Goal: Task Accomplishment & Management: Manage account settings

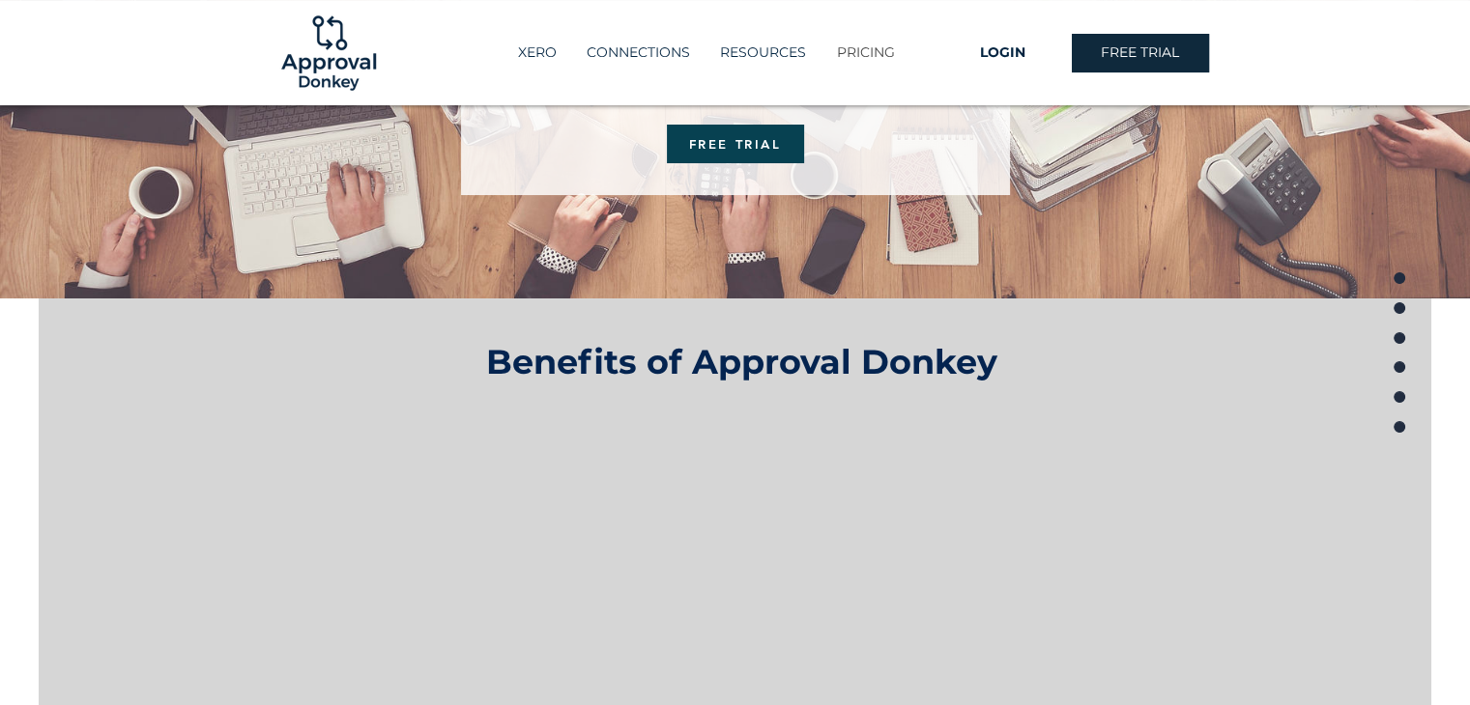
click at [871, 58] on p "PRICING" at bounding box center [865, 53] width 77 height 32
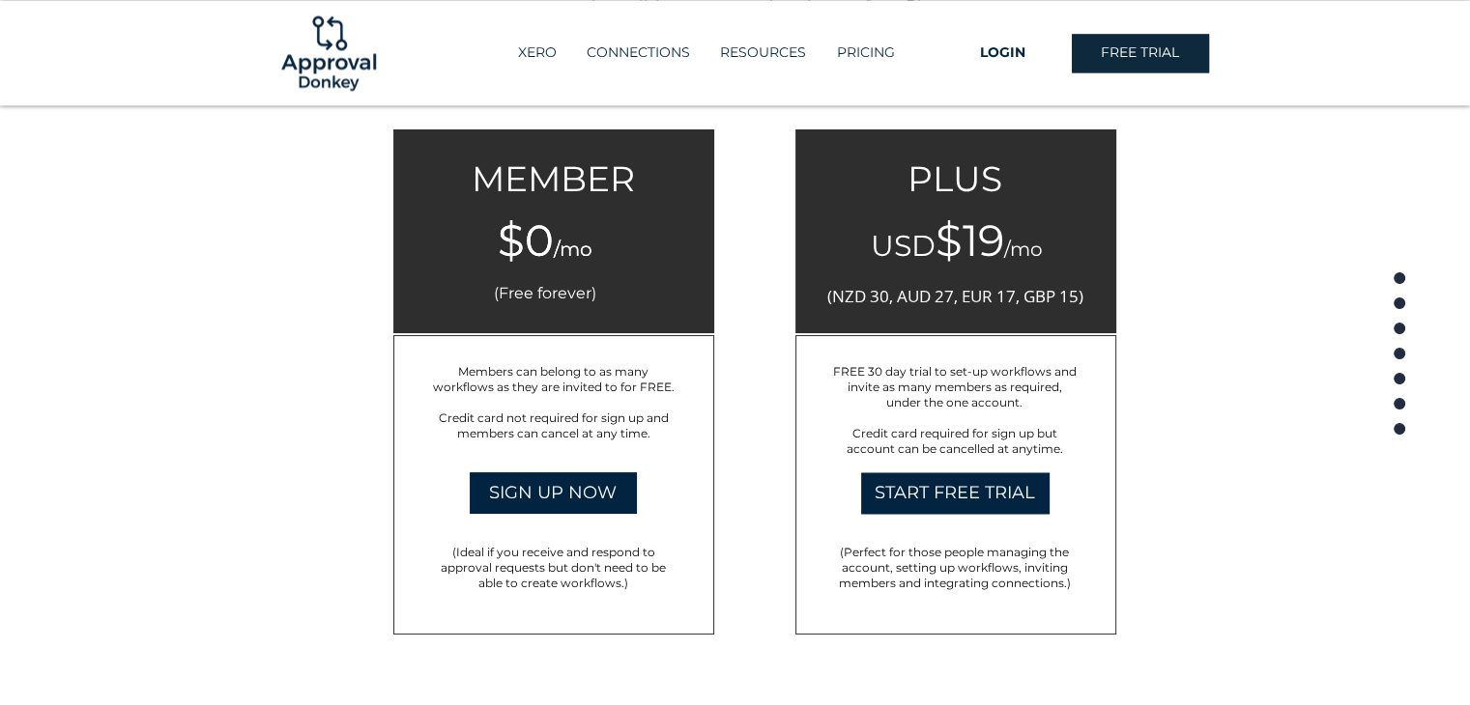
scroll to position [3077, 0]
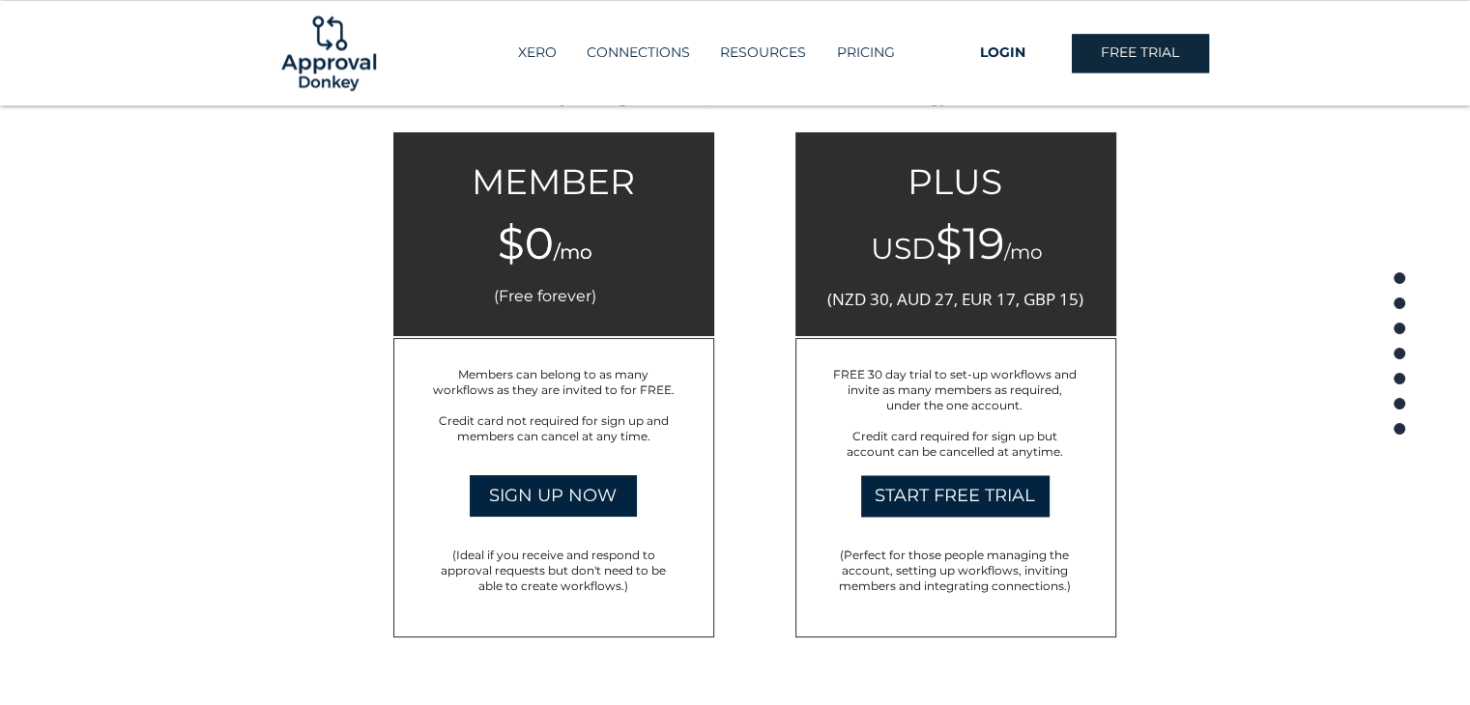
click at [468, 377] on span "Members can belong to as many workflows as they are invited to for FREE." at bounding box center [554, 381] width 242 height 31
click at [603, 287] on h6 "(Free forever)" at bounding box center [545, 296] width 172 height 18
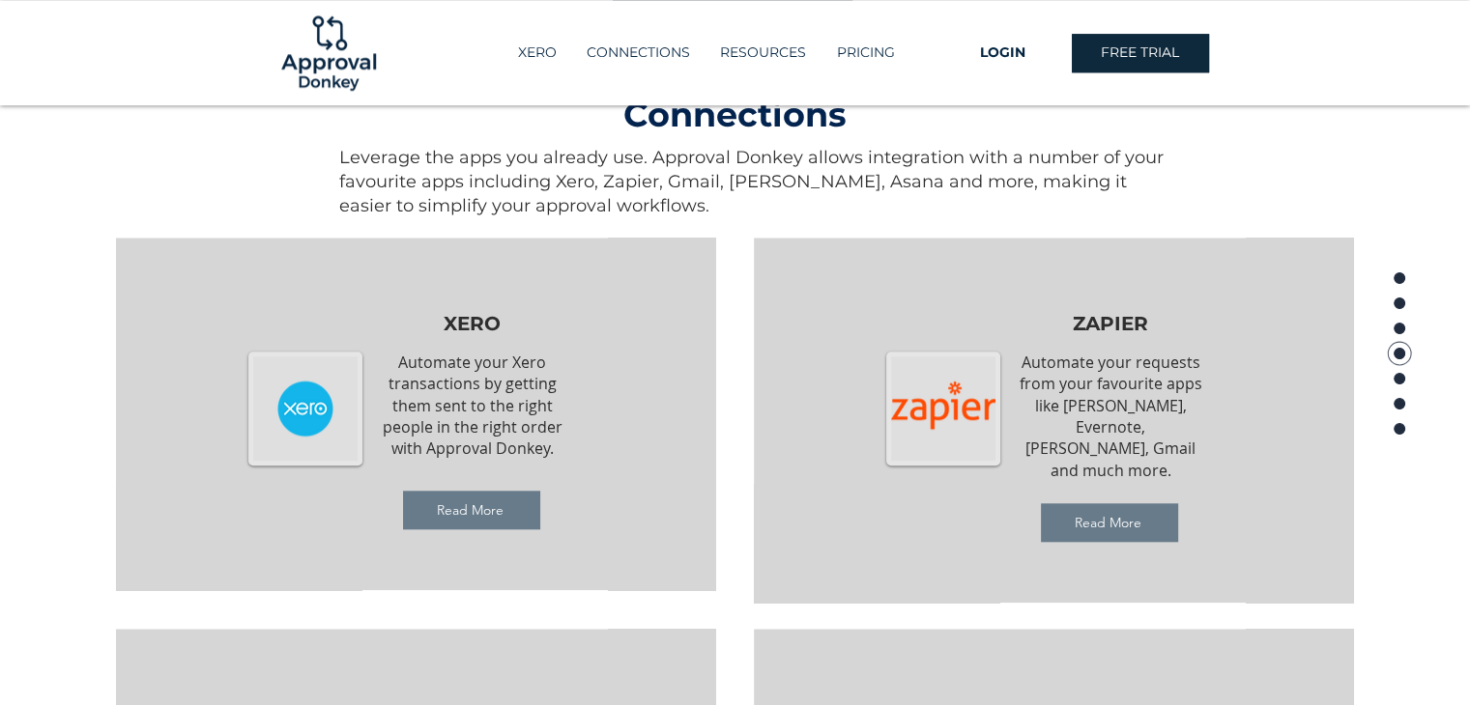
scroll to position [1831, 0]
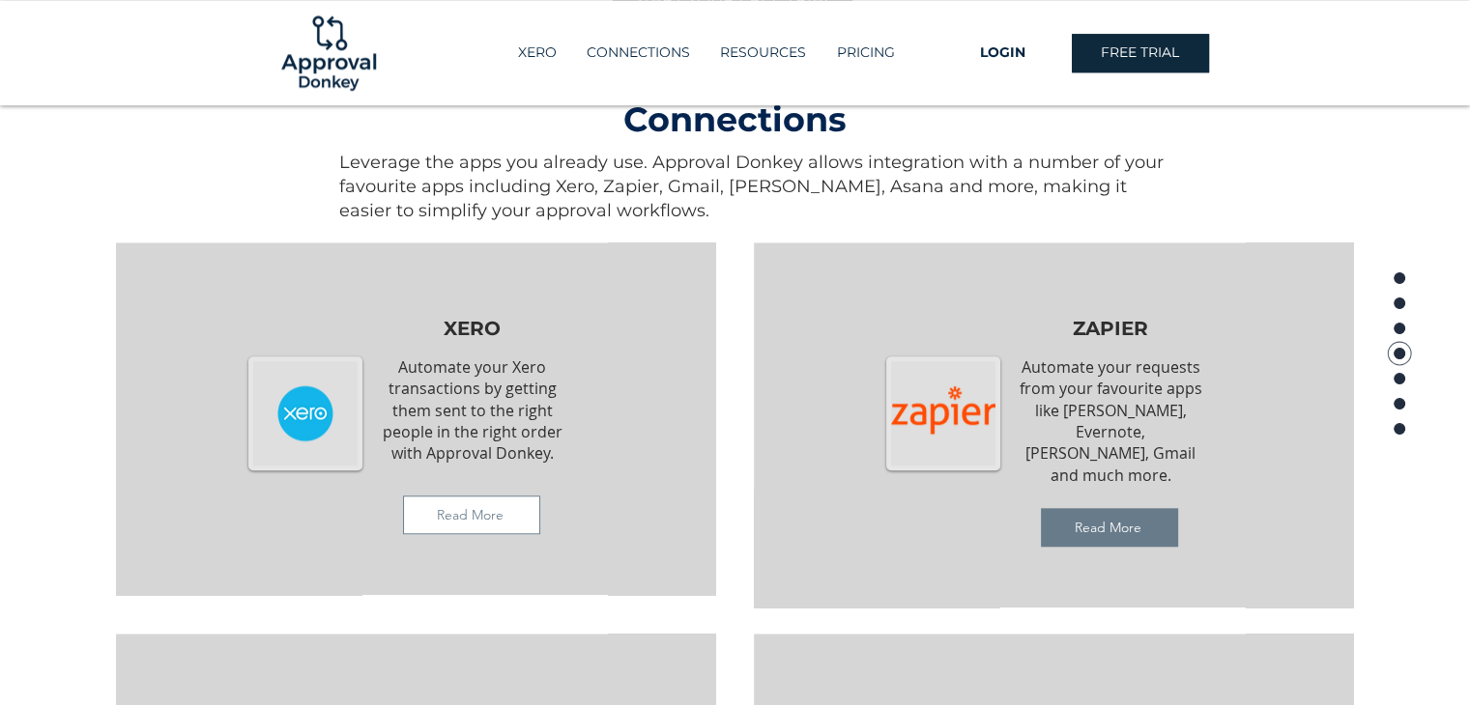
click at [513, 528] on span "Read More" at bounding box center [471, 515] width 135 height 37
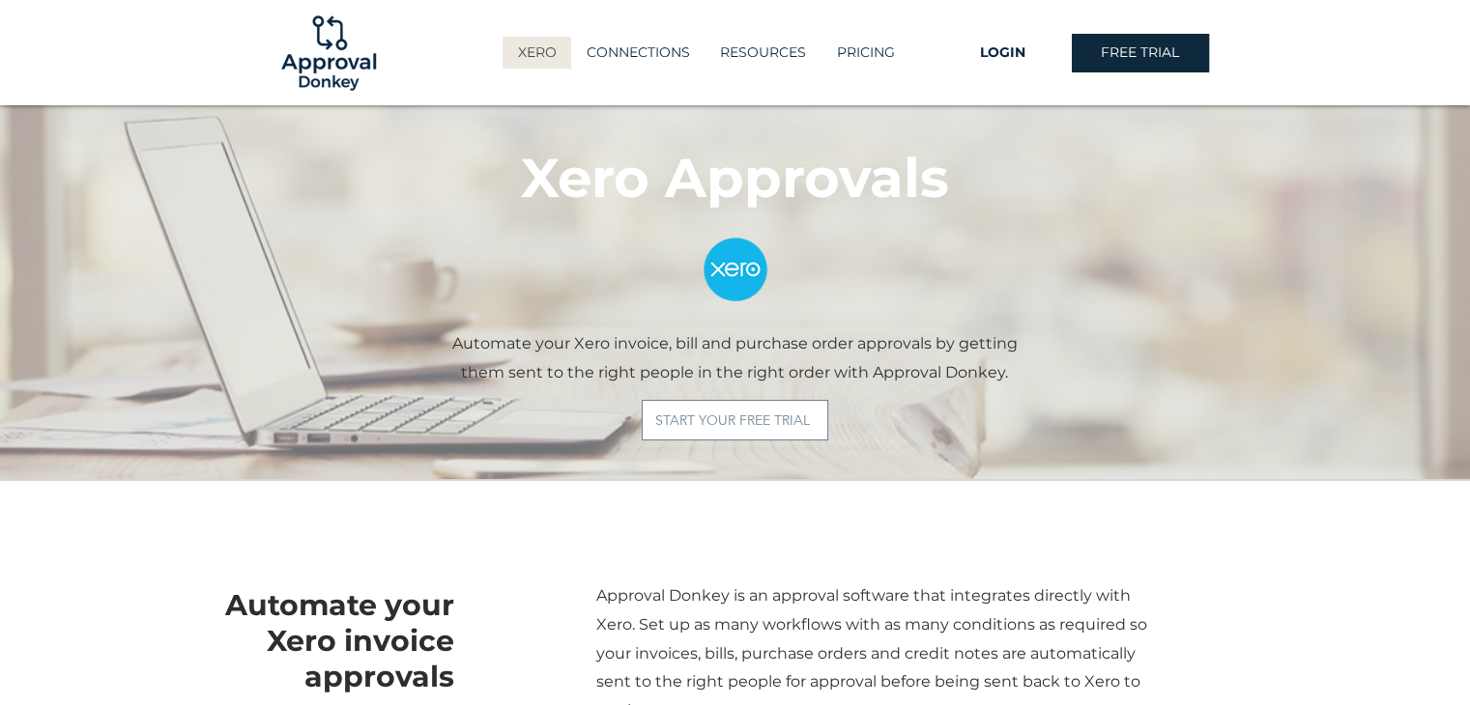
click at [767, 422] on span "START YOUR FREE TRIAL" at bounding box center [732, 420] width 155 height 17
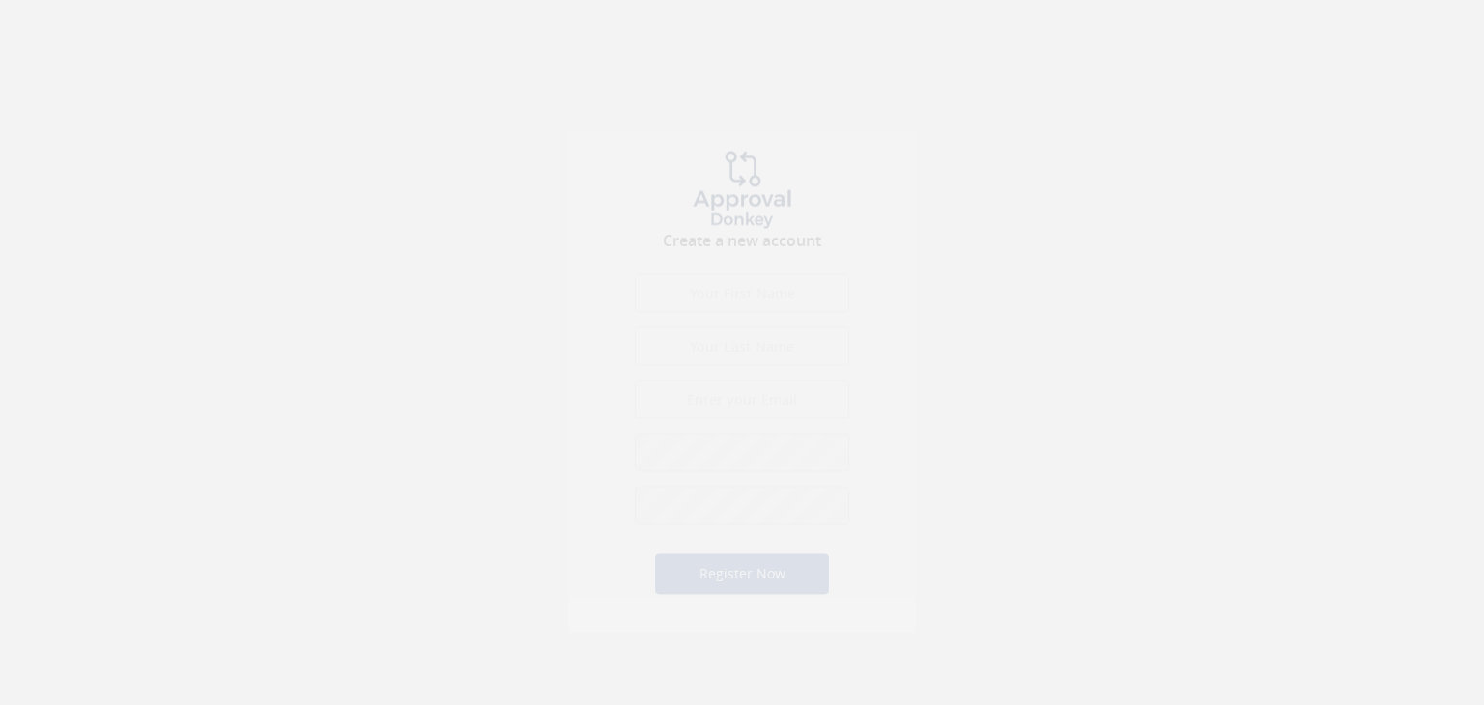
click at [707, 289] on div "Create a new account First name is required. First name must be letters. First …" at bounding box center [742, 400] width 348 height 502
click at [728, 307] on input "text" at bounding box center [742, 310] width 215 height 39
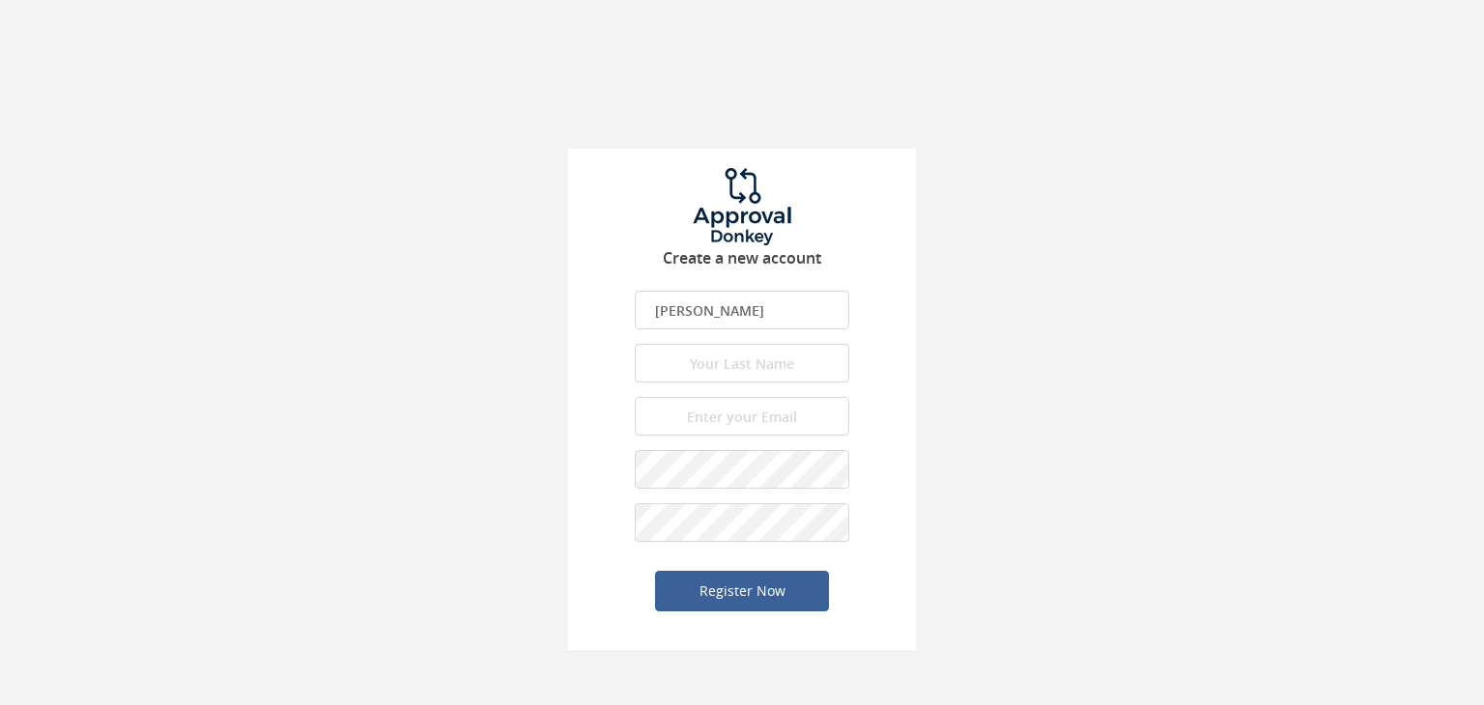
type input "Hassan"
type input "Raza"
type input "Hassan.raza@tekcroft.com"
click at [655, 571] on button "Register Now" at bounding box center [742, 591] width 174 height 41
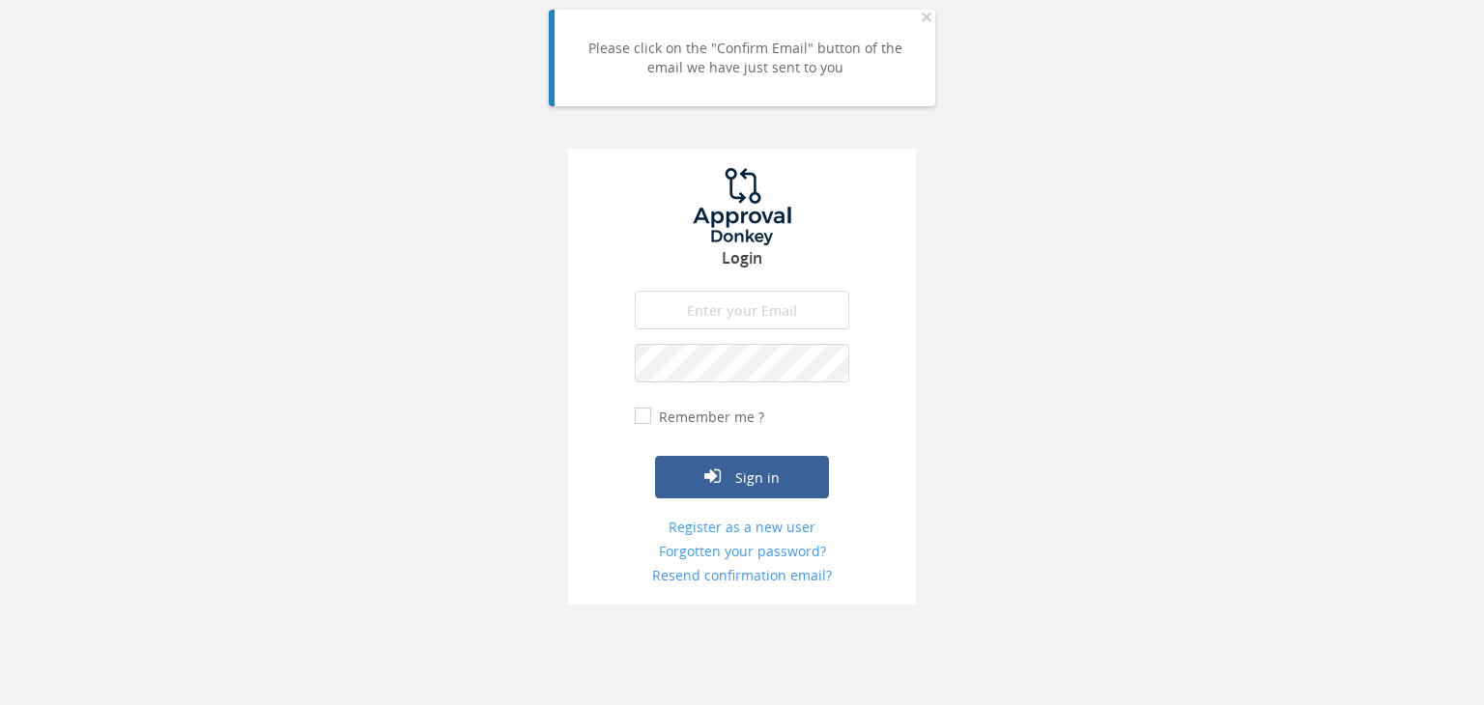
type input "Hassan.raza@tekcroft.com"
click at [791, 462] on button "Sign in" at bounding box center [742, 477] width 174 height 43
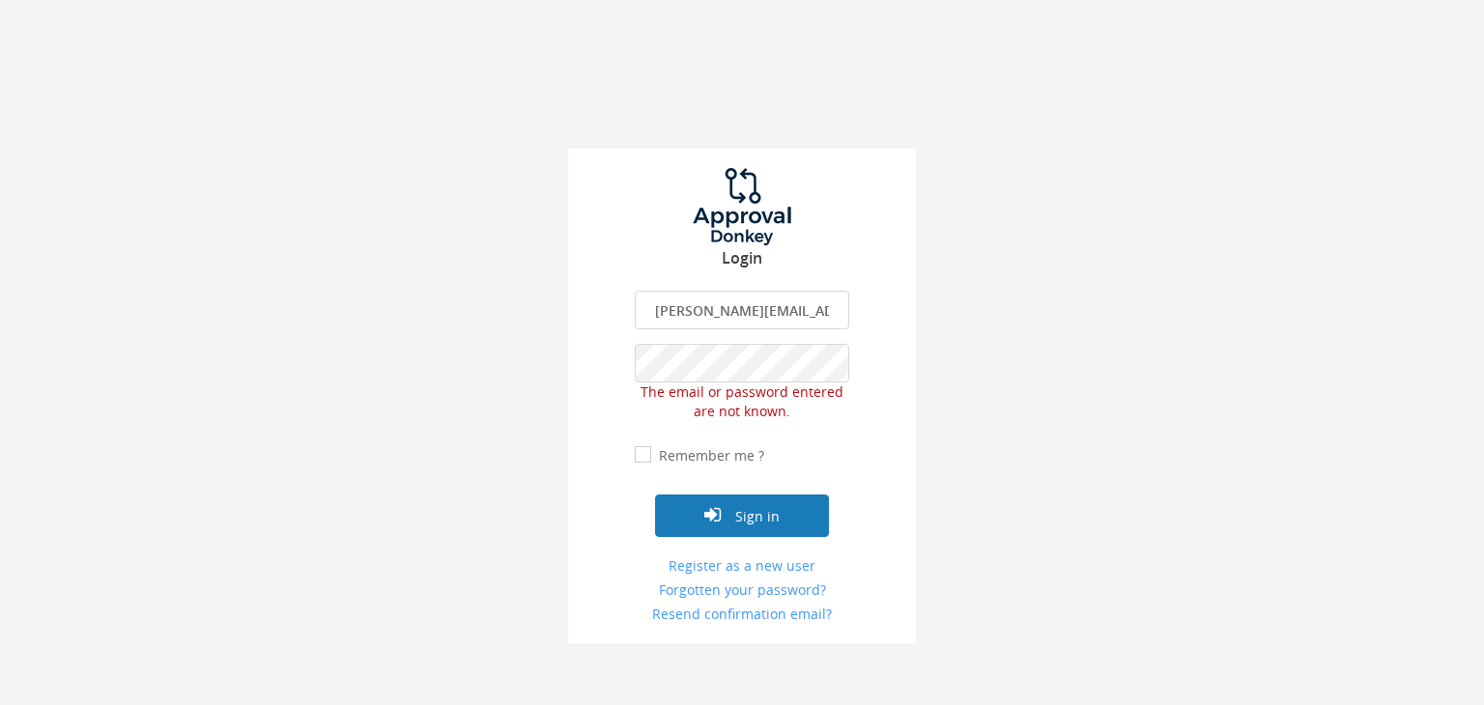
click at [752, 508] on button "Sign in" at bounding box center [742, 516] width 174 height 43
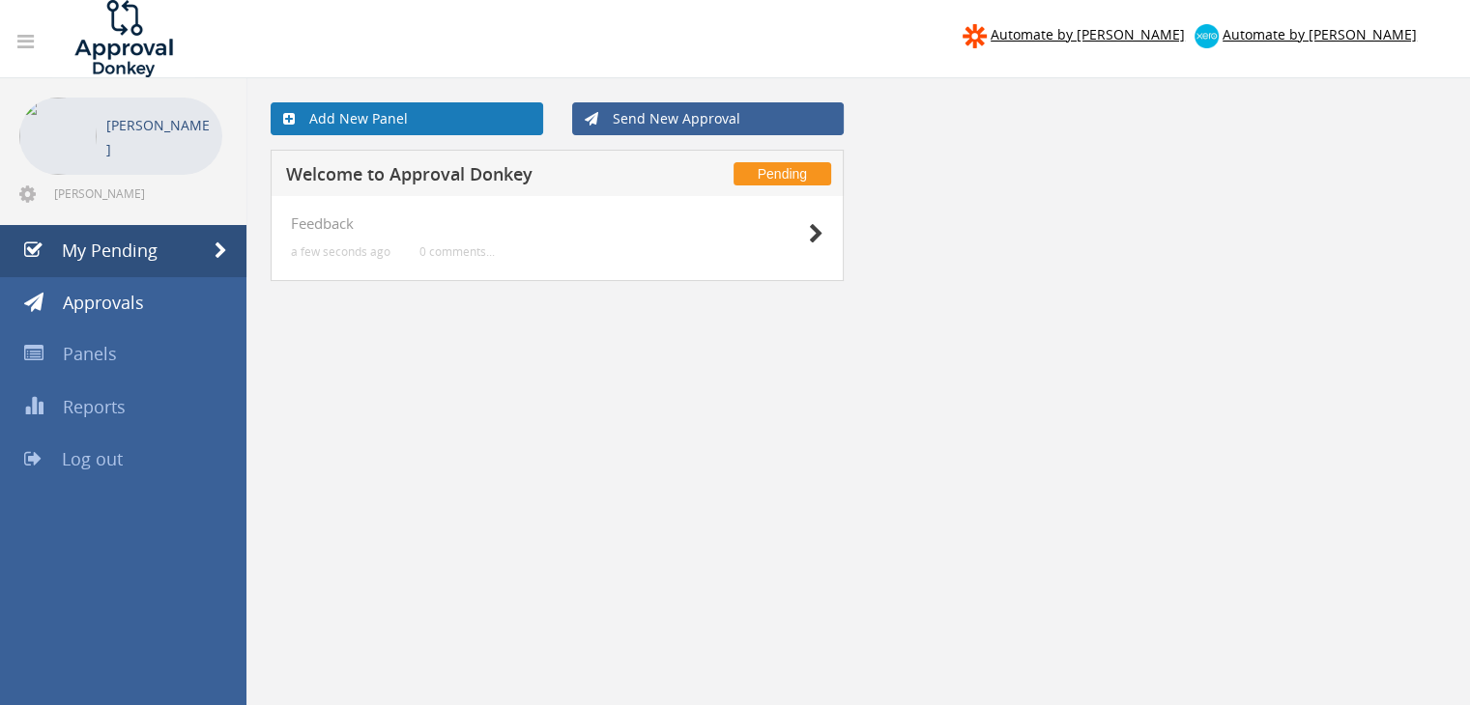
click at [499, 131] on link "Add New Panel" at bounding box center [407, 118] width 273 height 33
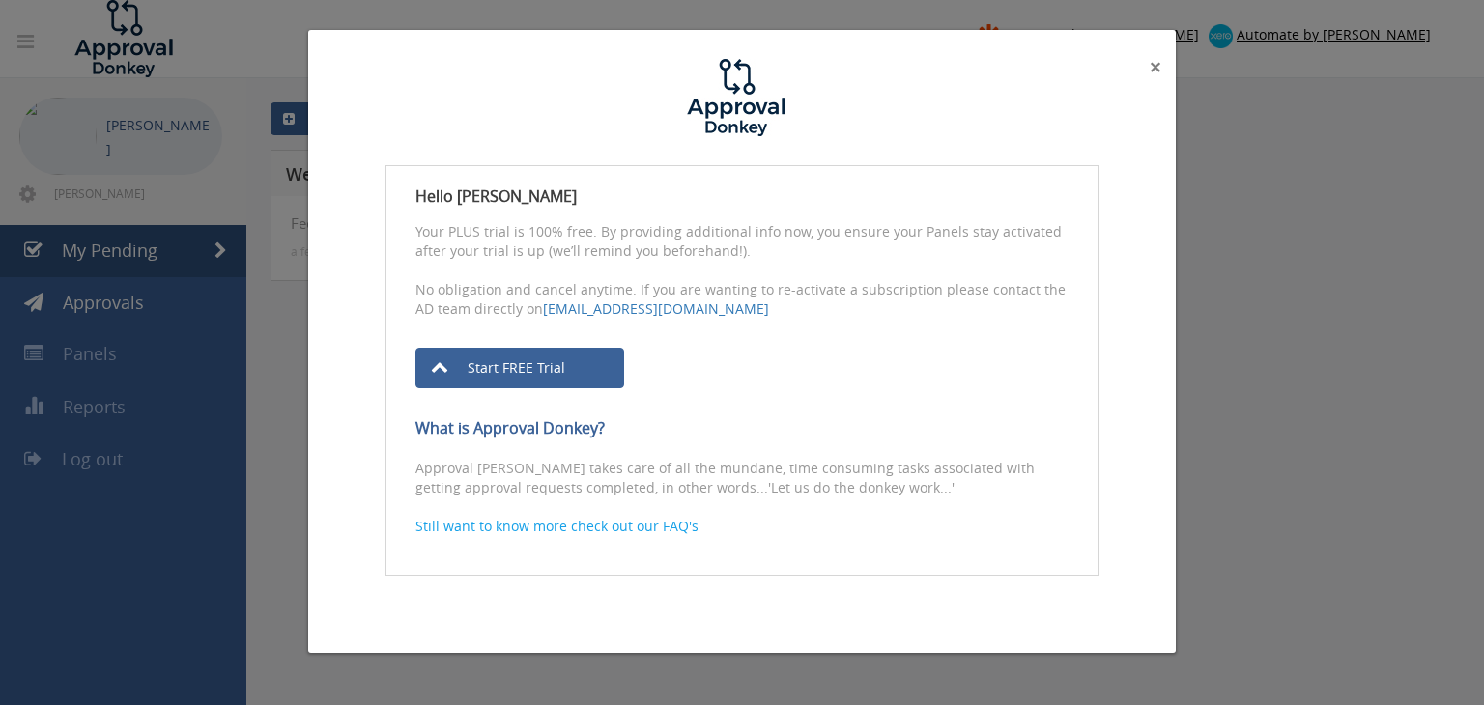
click at [1152, 74] on span "×" at bounding box center [1156, 66] width 12 height 27
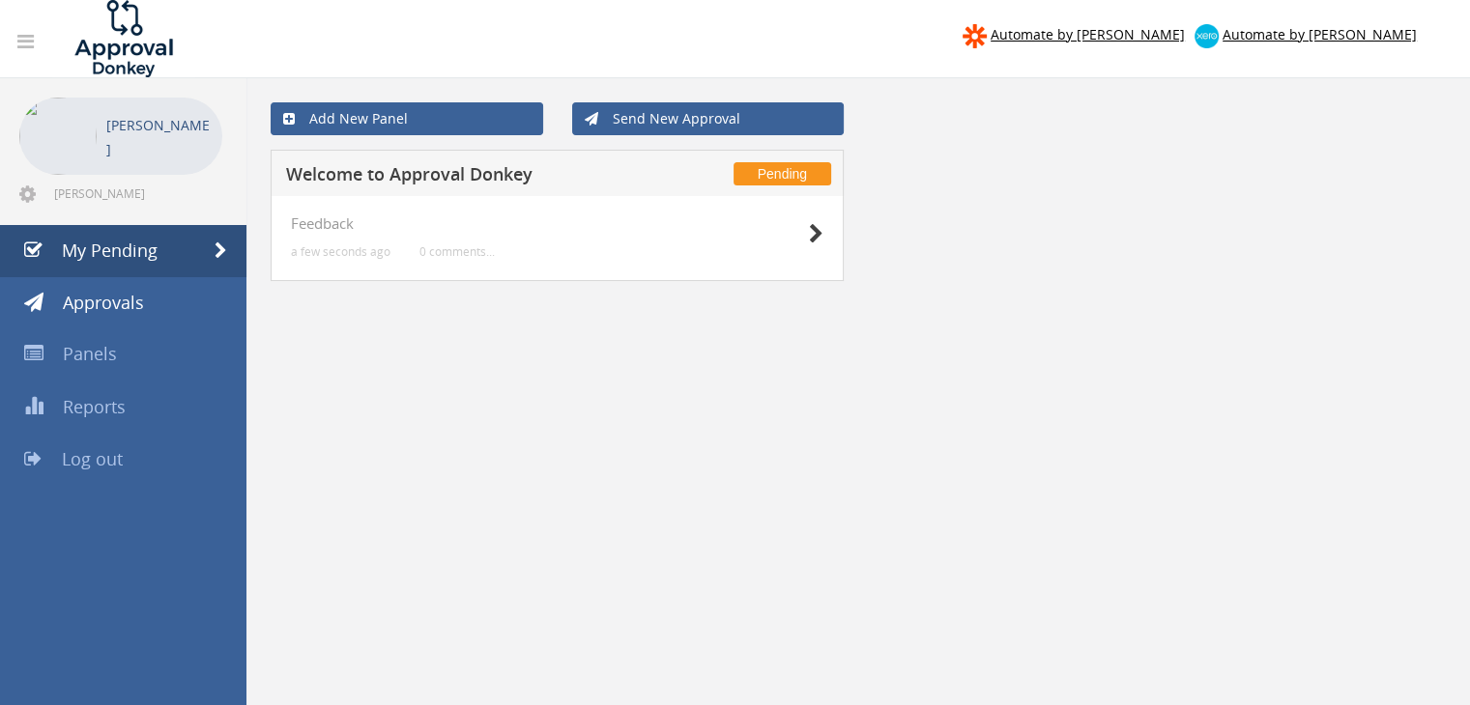
click at [710, 251] on div "Feedback a few seconds ago 0 comments..." at bounding box center [557, 237] width 532 height 45
click at [118, 152] on div "Hassan Raza" at bounding box center [159, 136] width 106 height 77
click at [31, 110] on img at bounding box center [57, 136] width 77 height 77
click at [111, 308] on span "Approvals" at bounding box center [103, 302] width 81 height 23
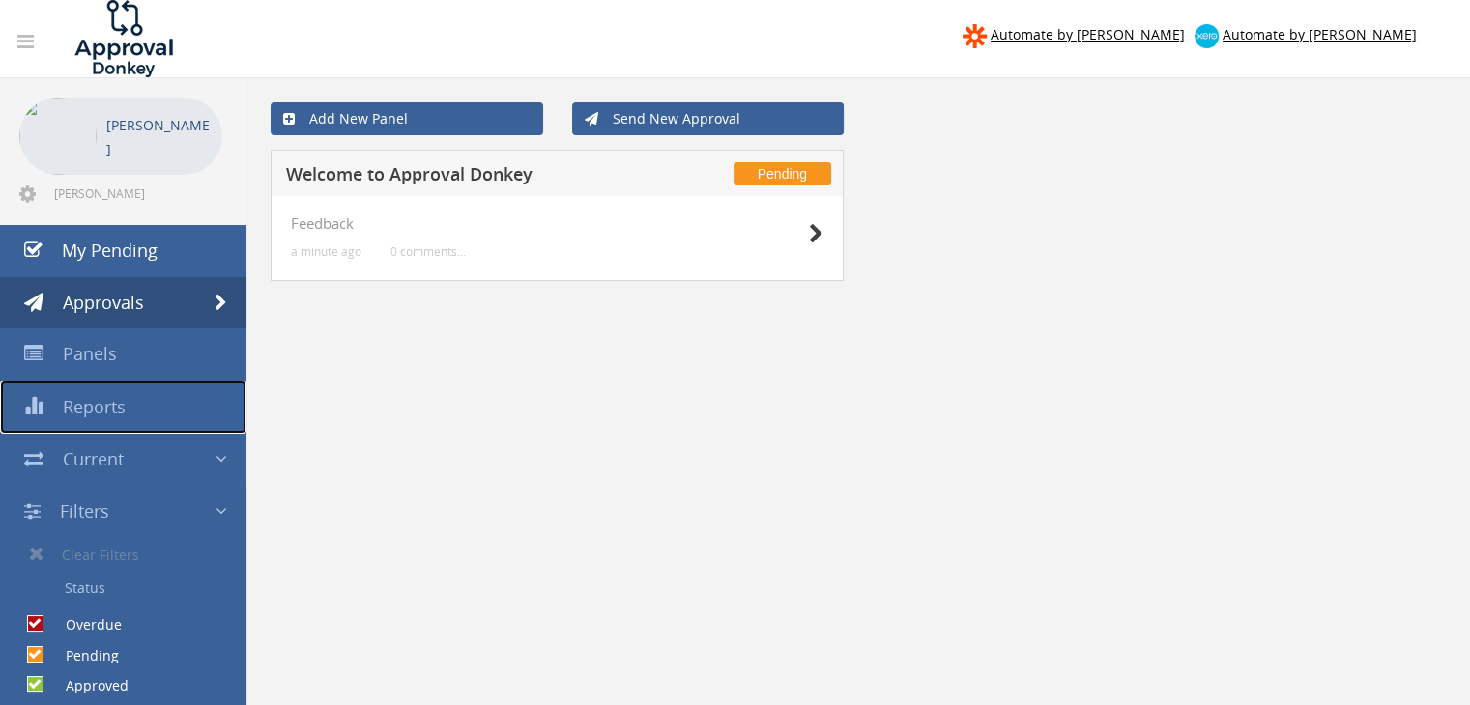
click at [186, 401] on link "Reports" at bounding box center [123, 407] width 246 height 53
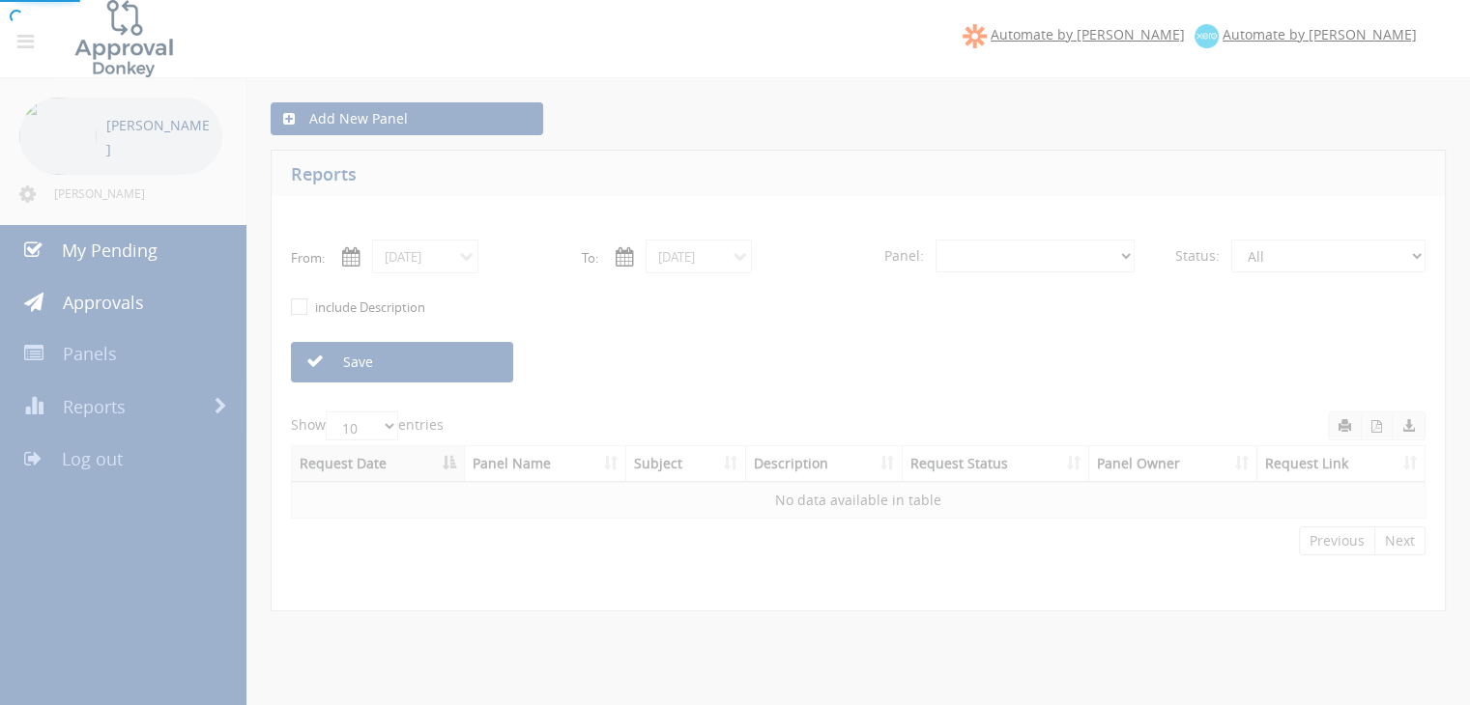
select select "number:0"
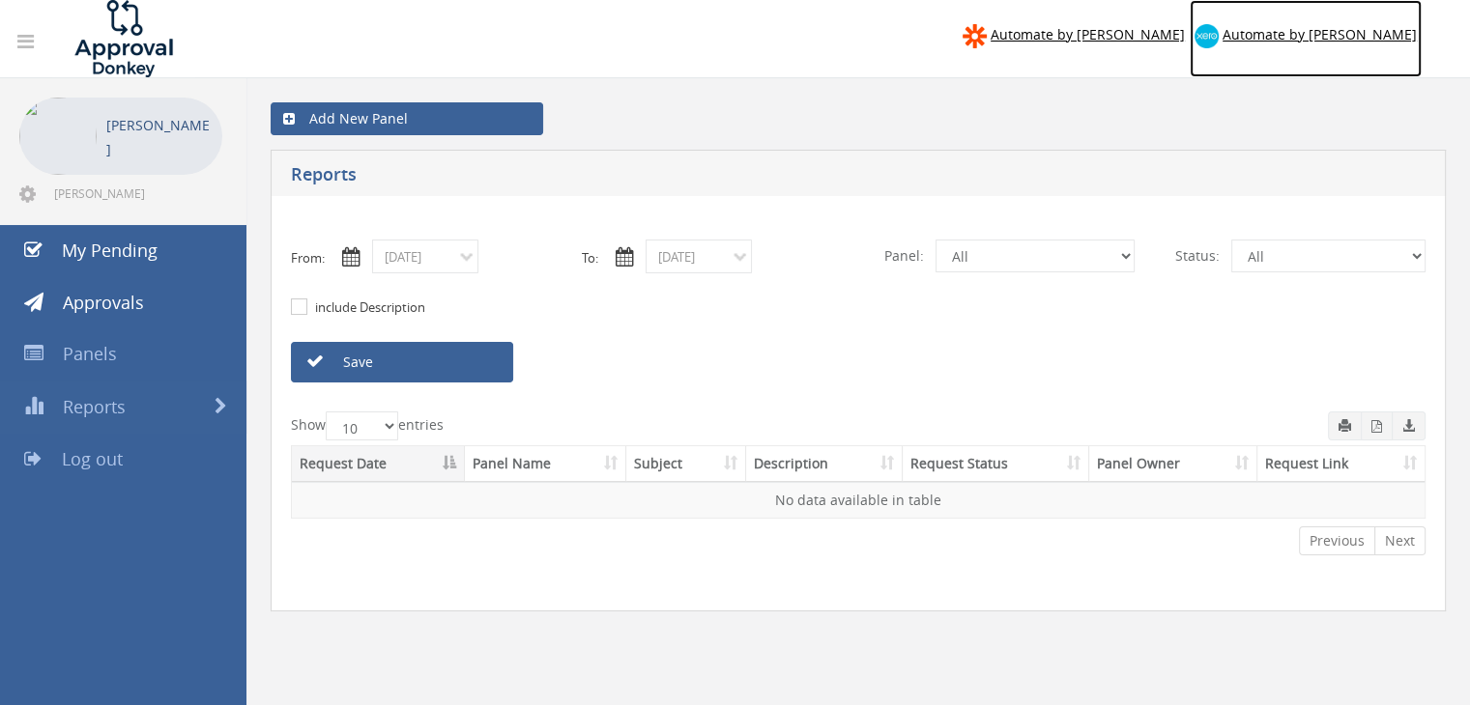
click at [1366, 24] on link "Automate by Xero" at bounding box center [1306, 38] width 232 height 77
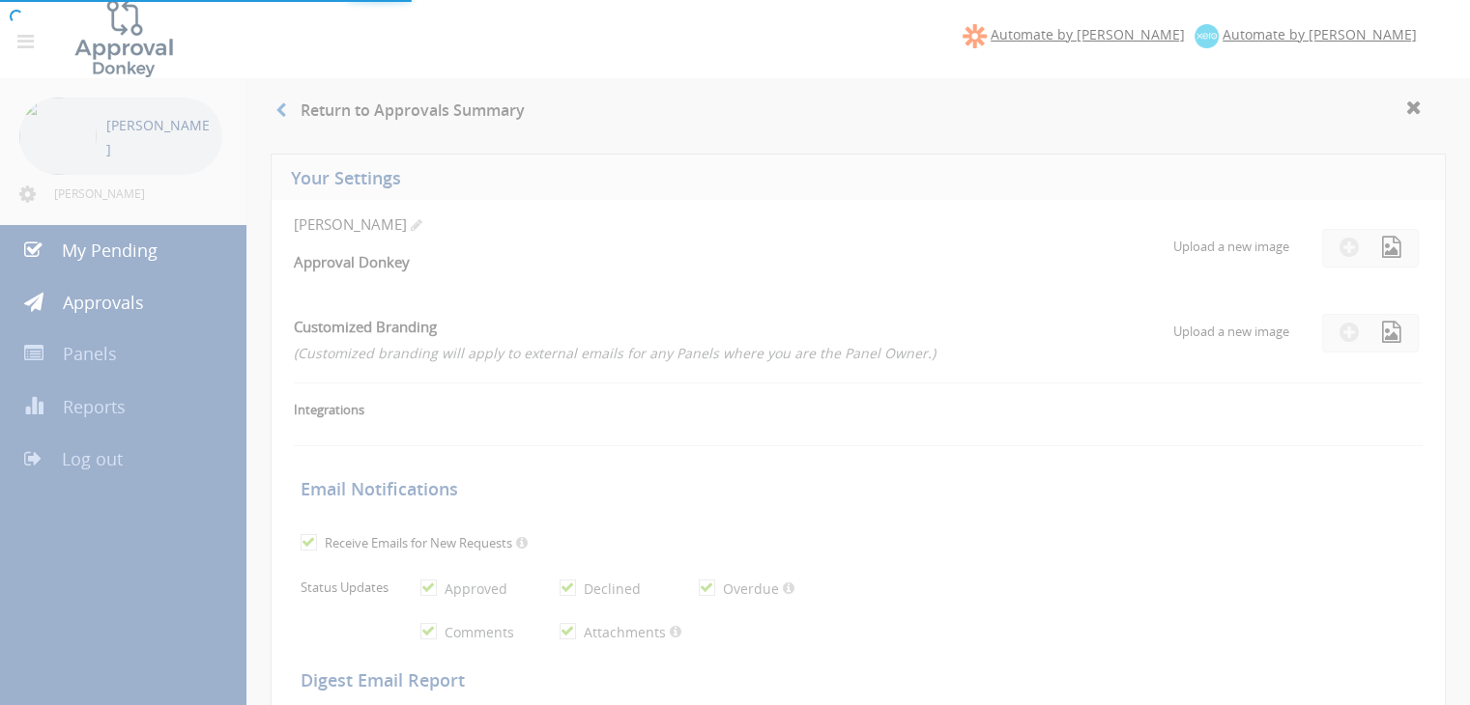
checkbox input "true"
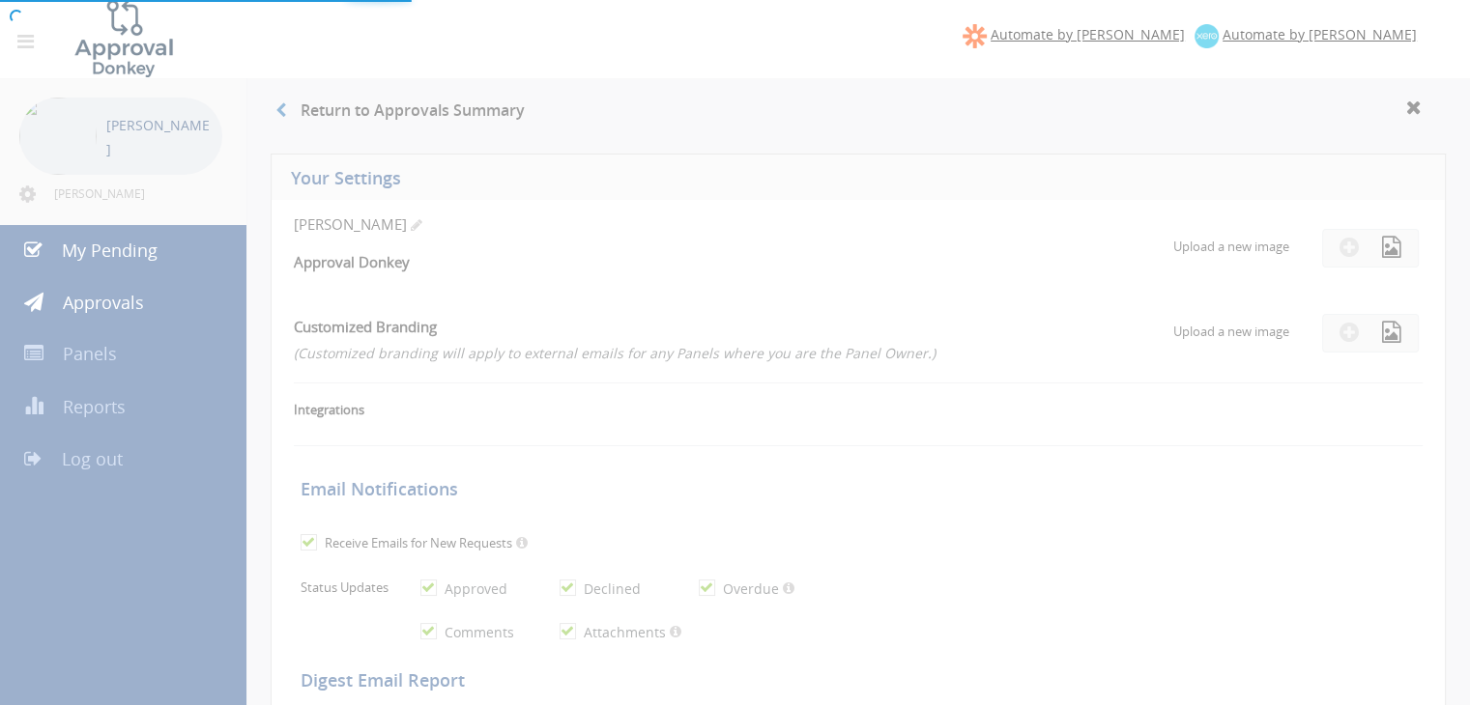
checkbox input "true"
select select "number:1"
checkbox input "true"
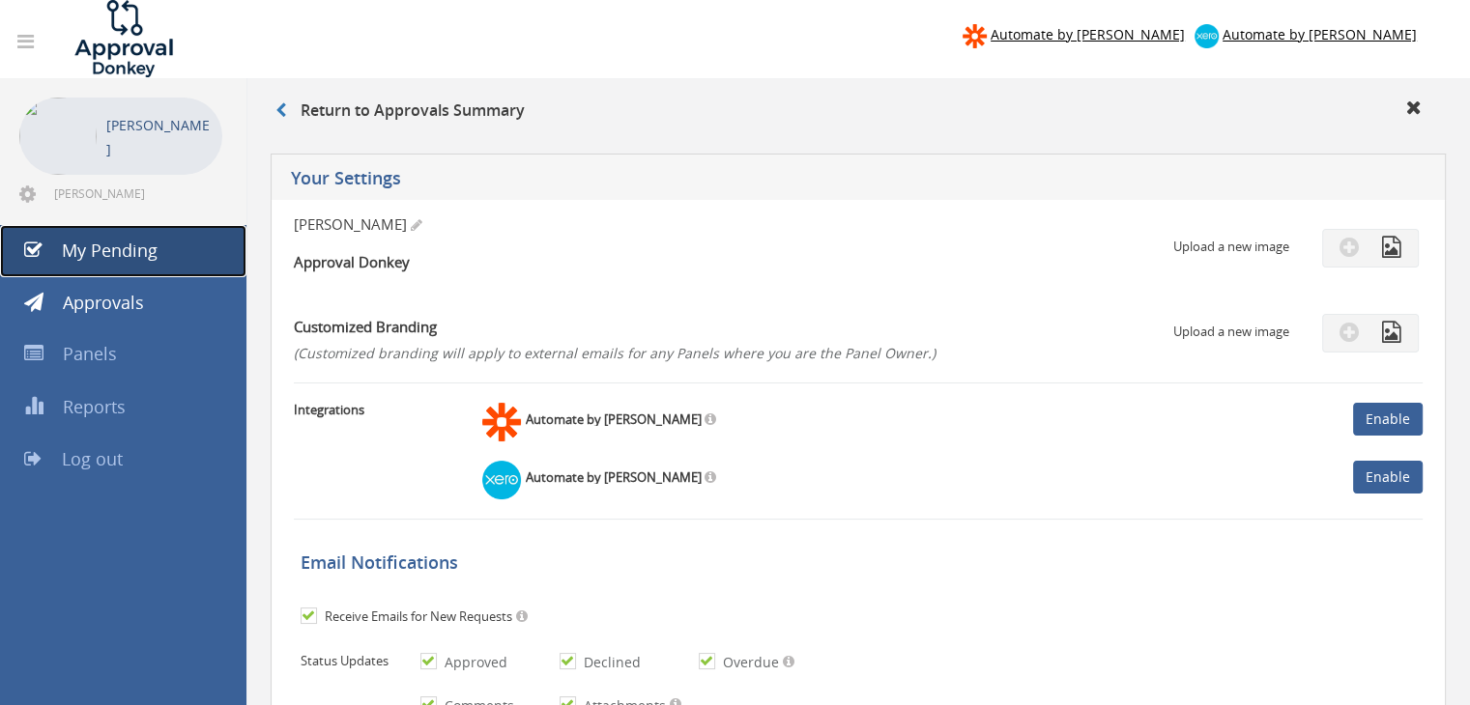
click at [119, 244] on span "My Pending" at bounding box center [110, 250] width 96 height 23
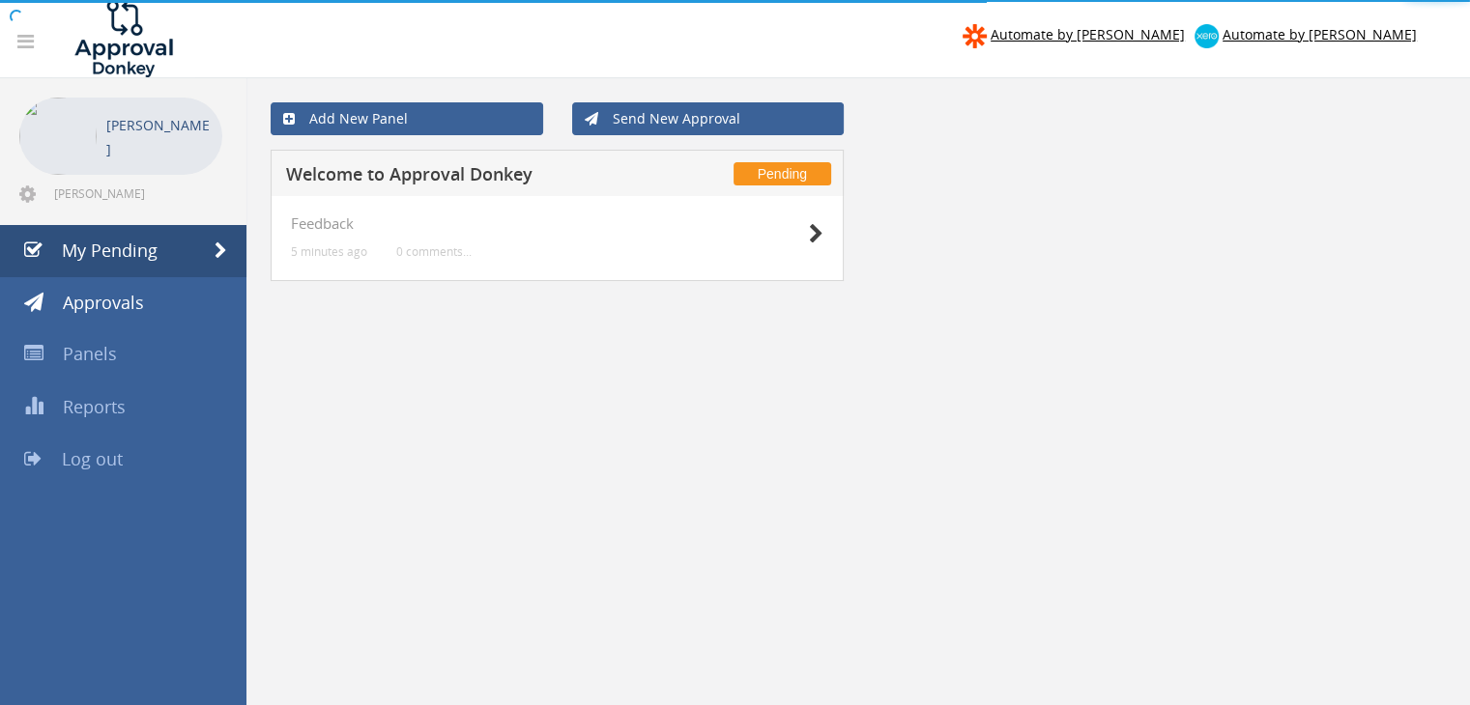
click at [19, 53] on link at bounding box center [26, 42] width 42 height 38
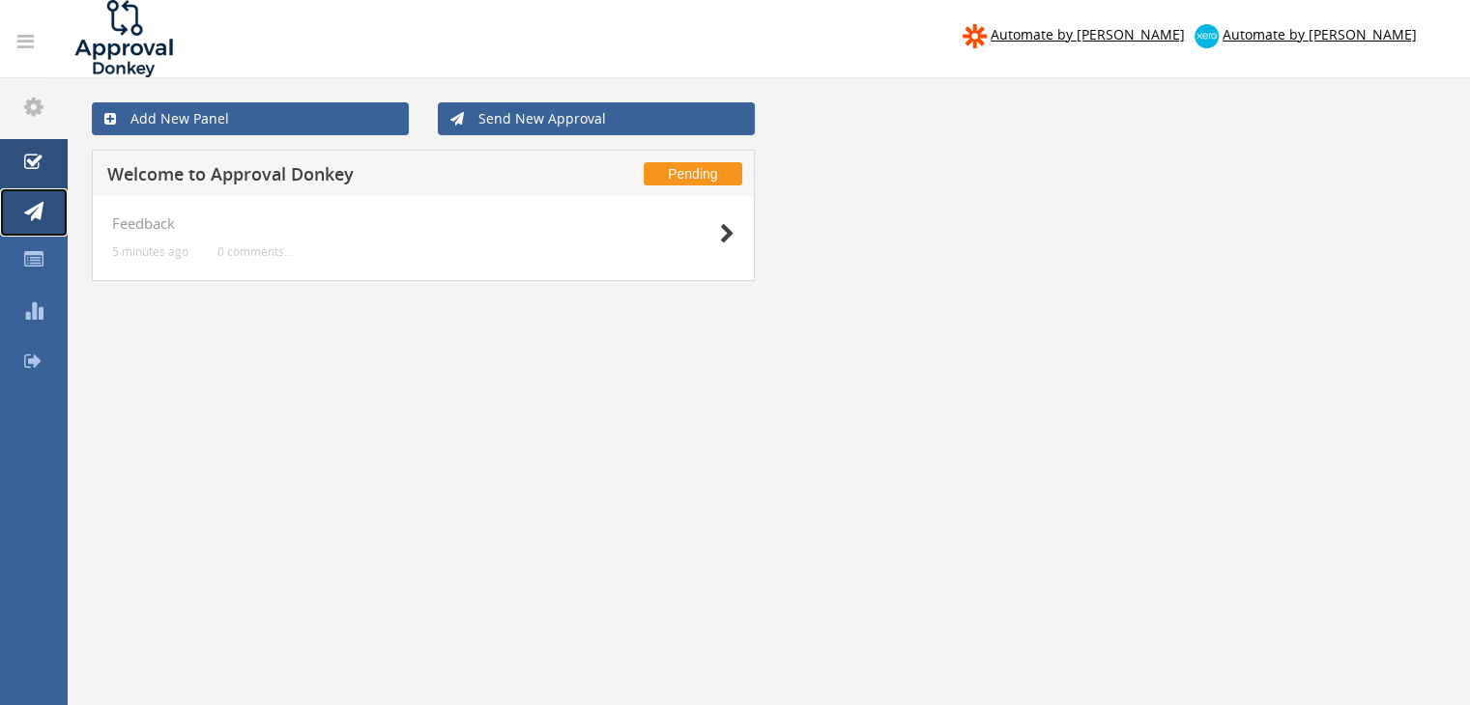
click at [40, 209] on icon at bounding box center [33, 211] width 19 height 19
click at [33, 270] on link "Panels" at bounding box center [34, 261] width 68 height 49
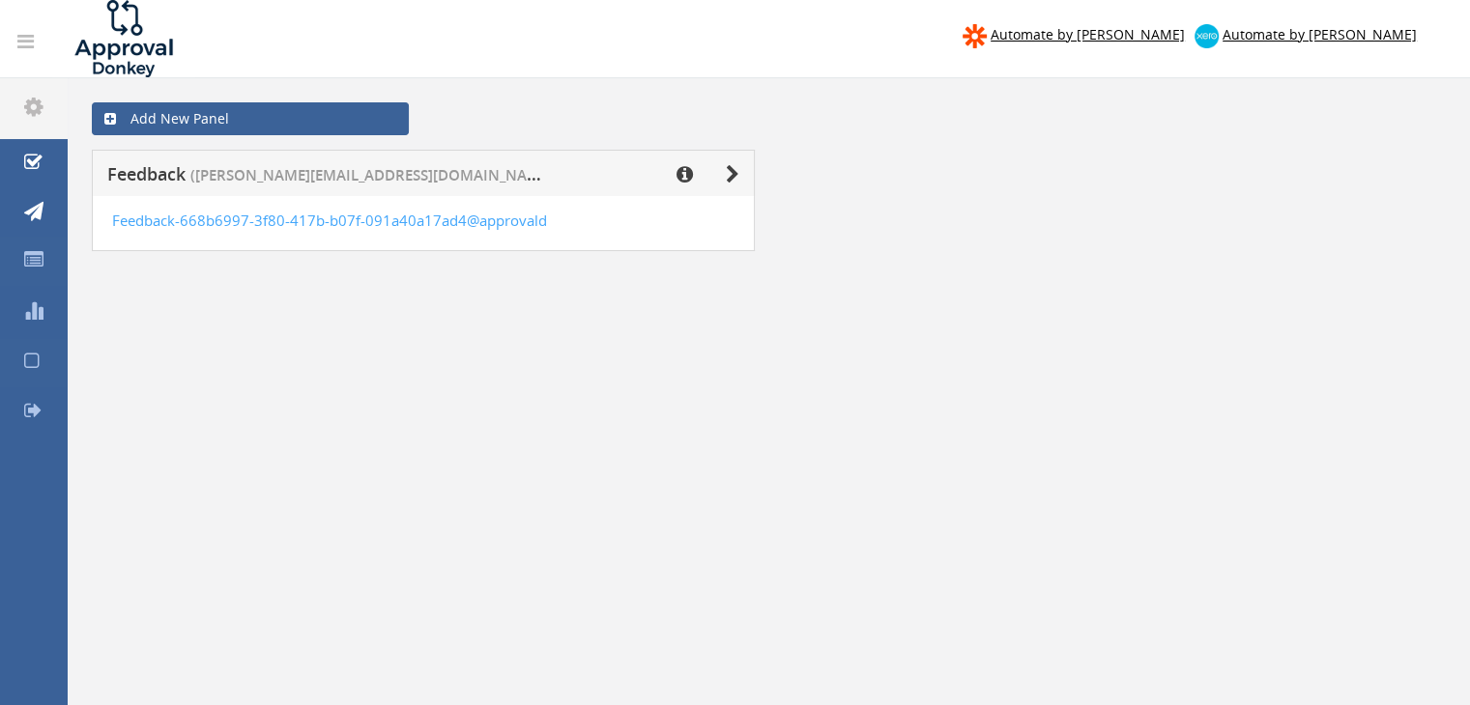
click at [30, 355] on icon at bounding box center [31, 361] width 15 height 19
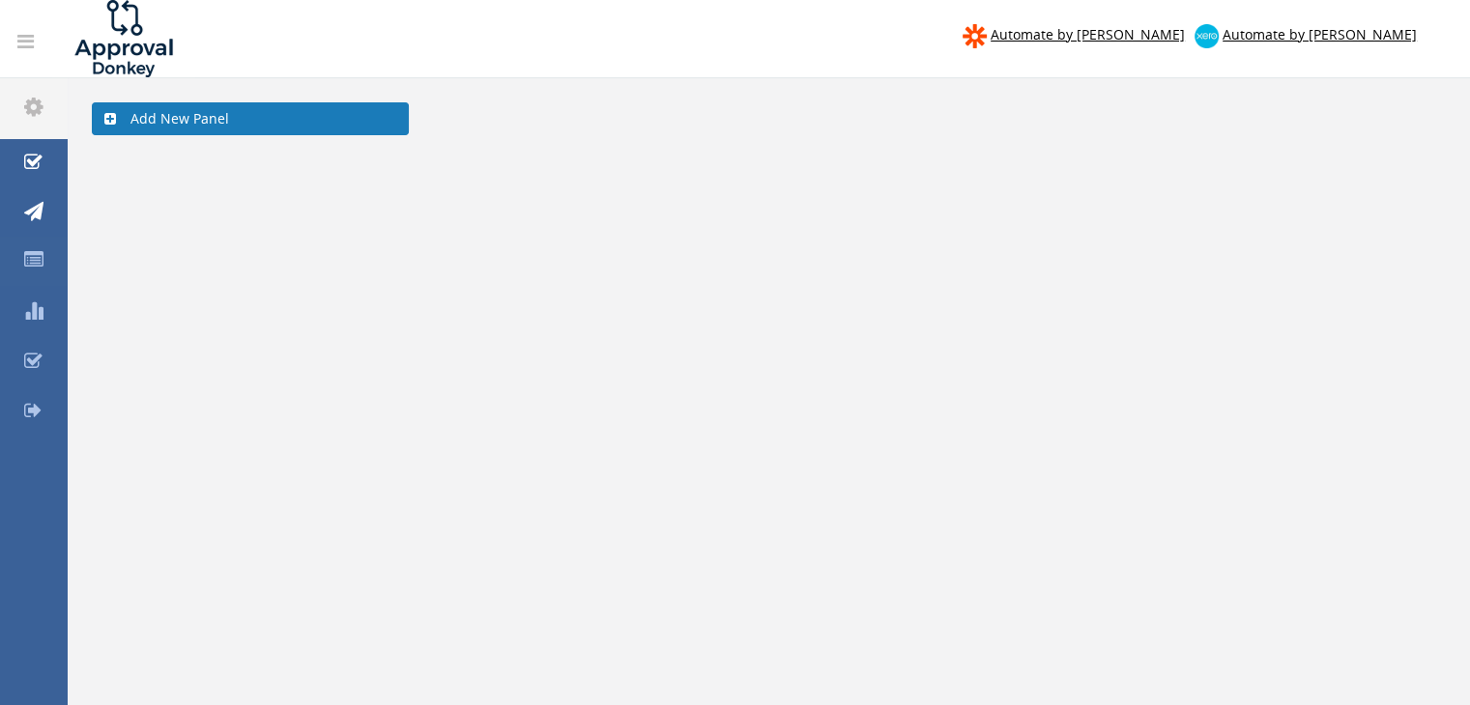
click at [267, 119] on link "Add New Panel" at bounding box center [250, 118] width 317 height 33
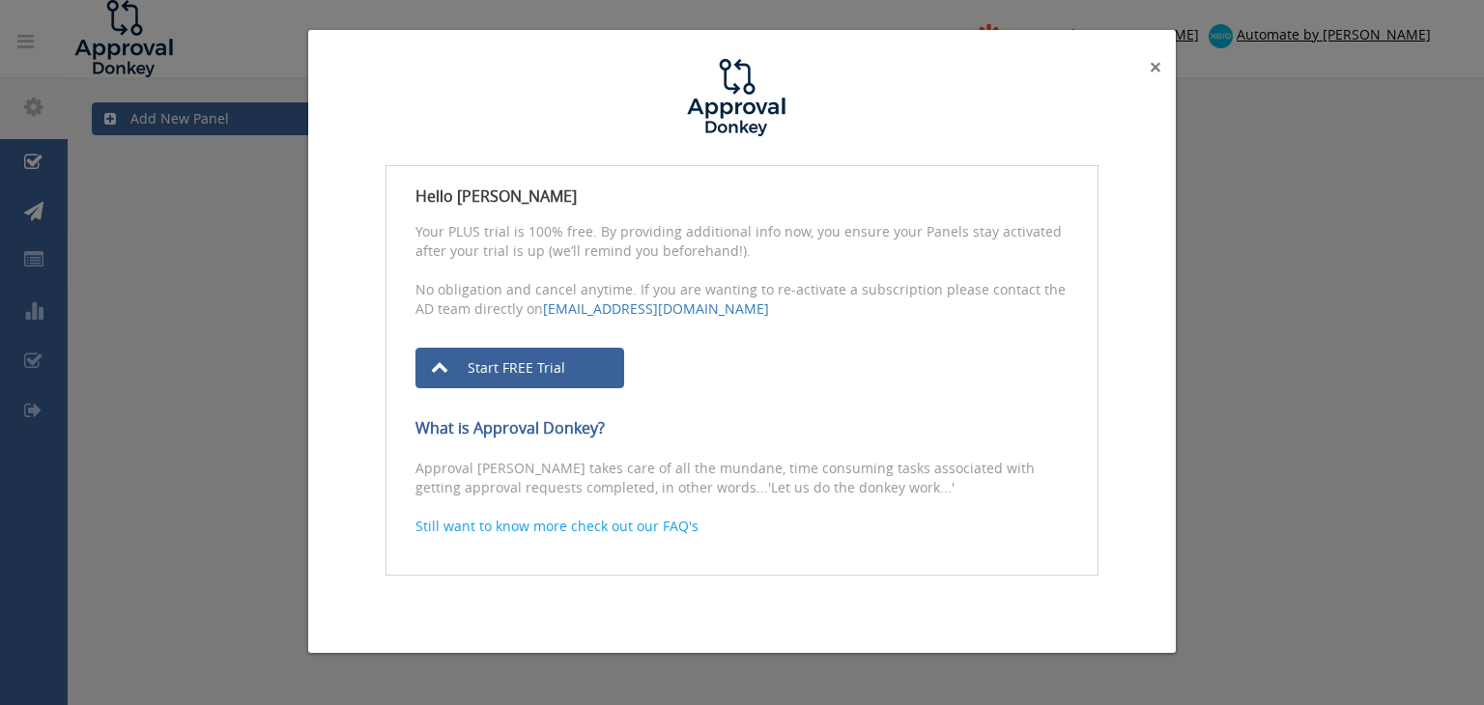
click at [1155, 74] on span "×" at bounding box center [1156, 66] width 12 height 27
